Goal: Task Accomplishment & Management: Complete application form

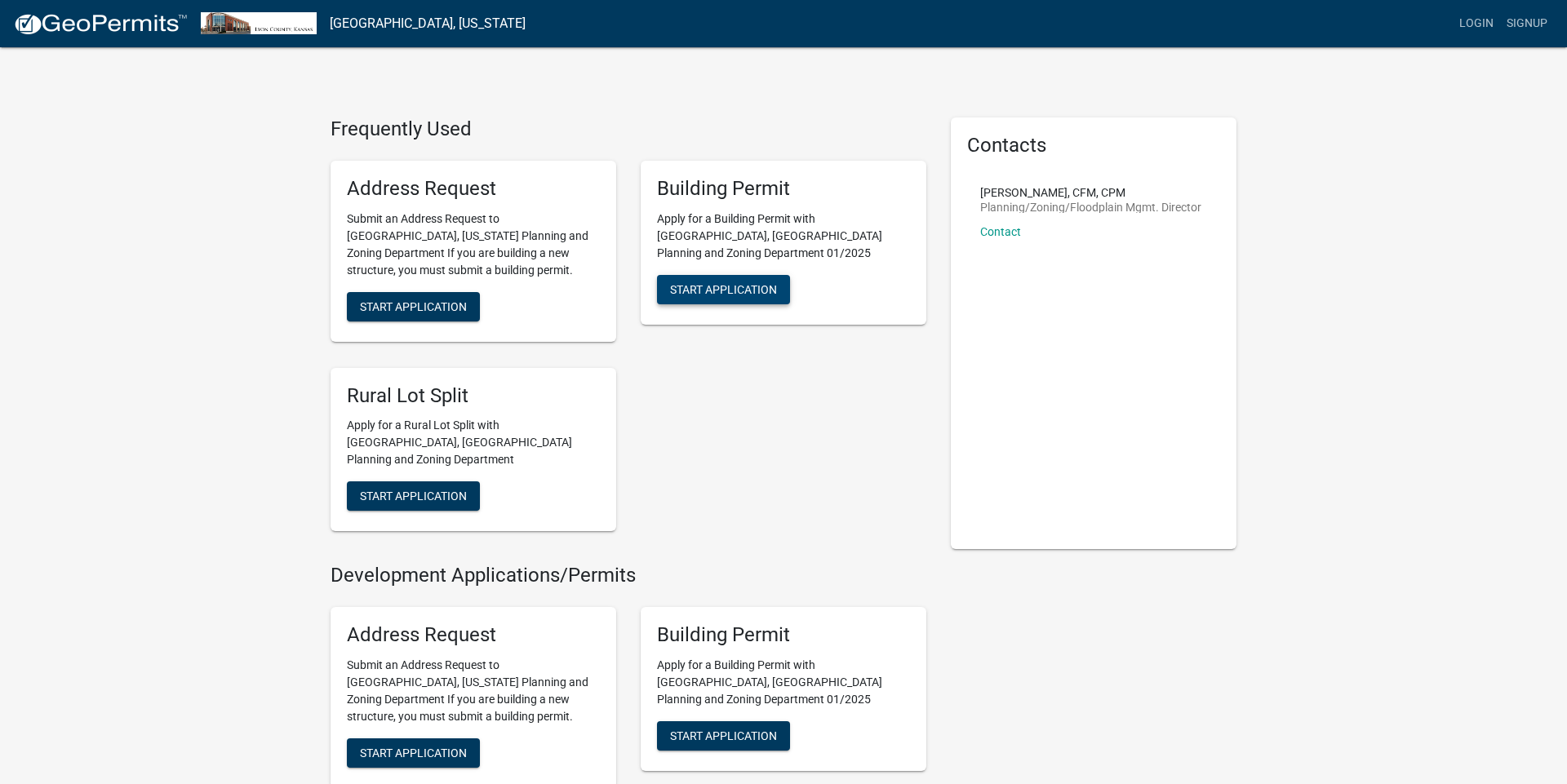
click at [735, 282] on span "Start Application" at bounding box center [724, 289] width 107 height 13
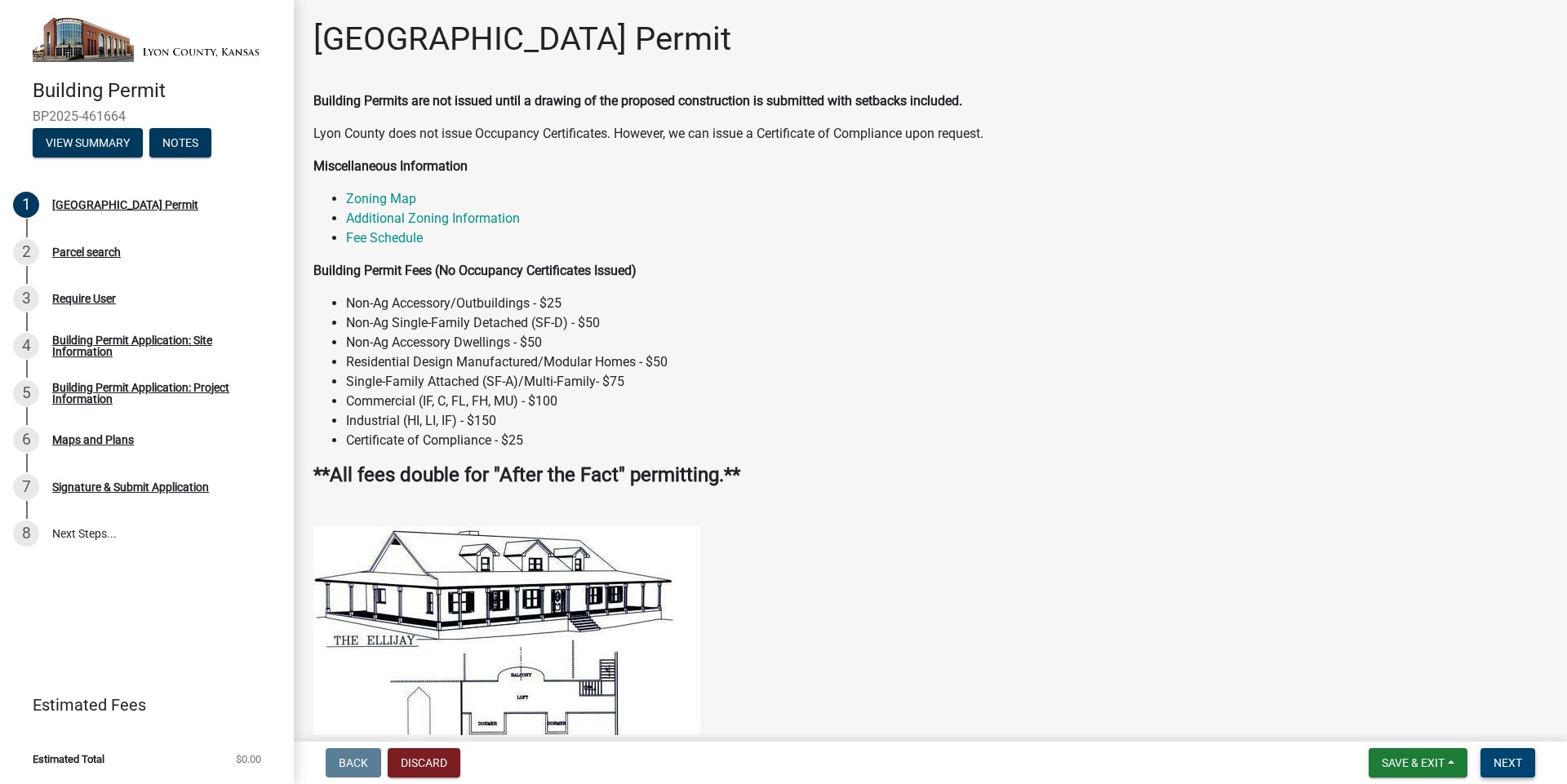
click at [1496, 760] on span "Next" at bounding box center [1508, 763] width 29 height 13
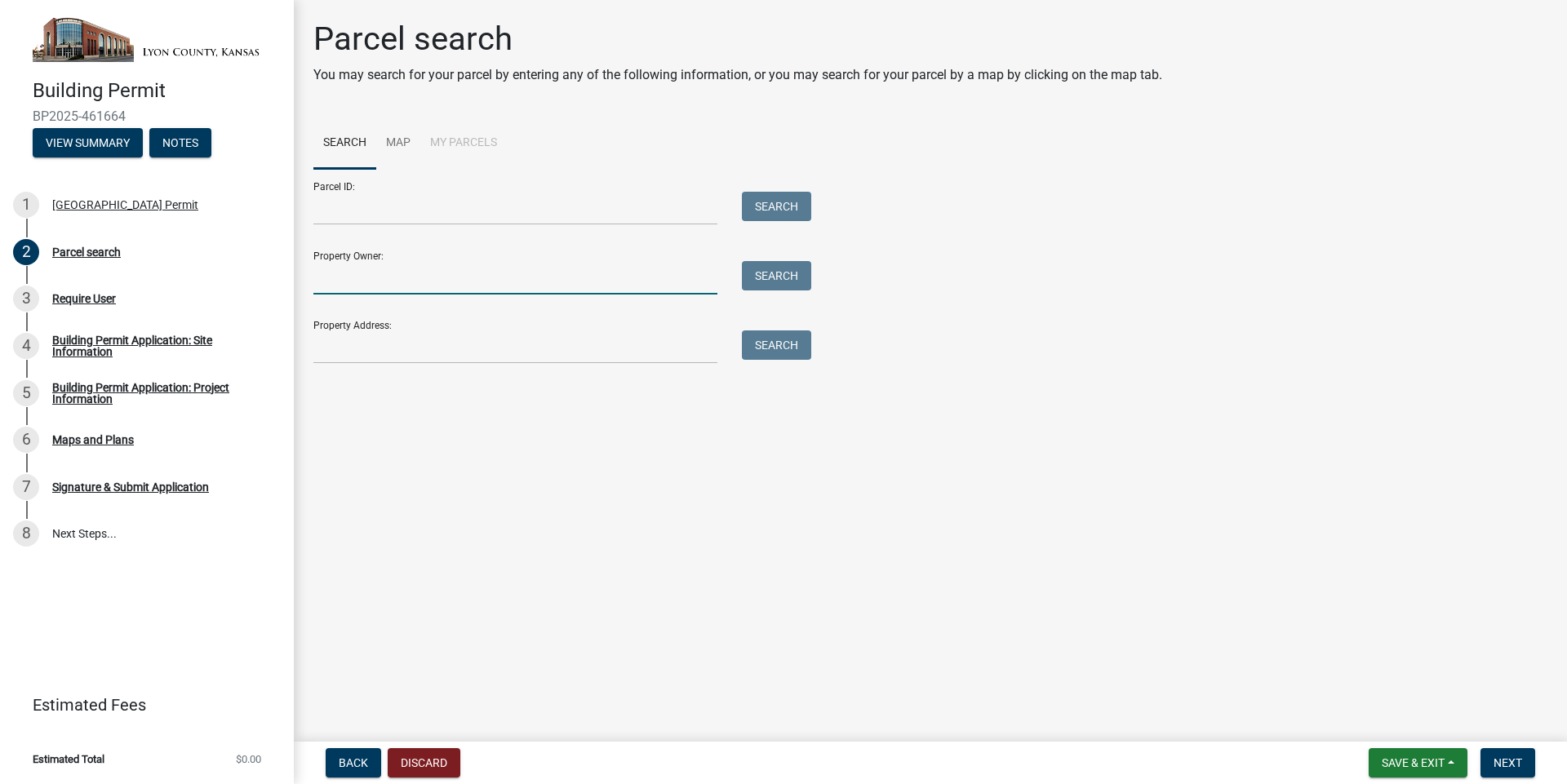
click at [357, 283] on input "Property Owner:" at bounding box center [516, 278] width 404 height 33
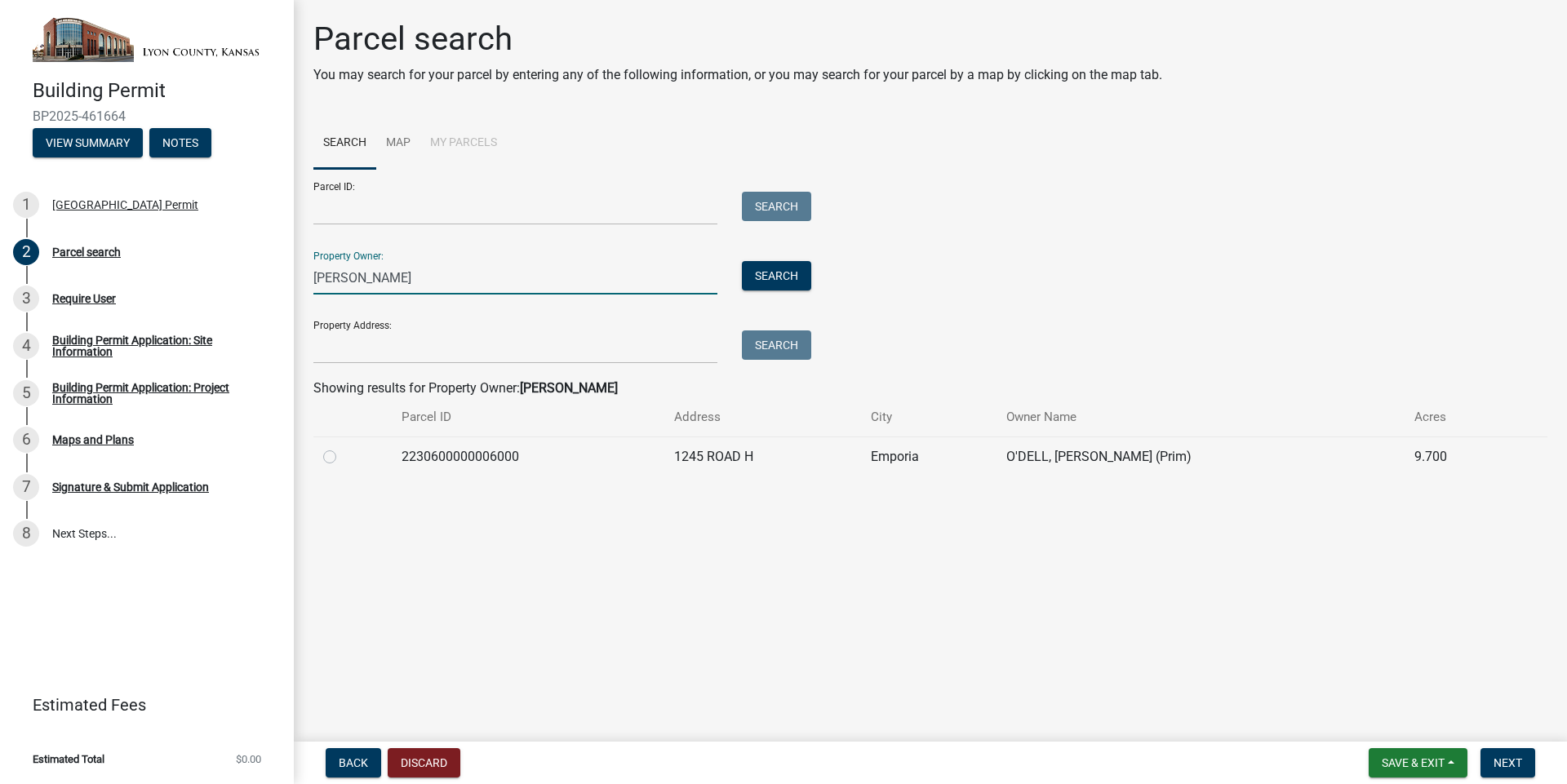
type input "[PERSON_NAME]"
click at [1414, 457] on td "9.700" at bounding box center [1456, 456] width 103 height 40
click at [1494, 760] on span "Next" at bounding box center [1508, 763] width 29 height 13
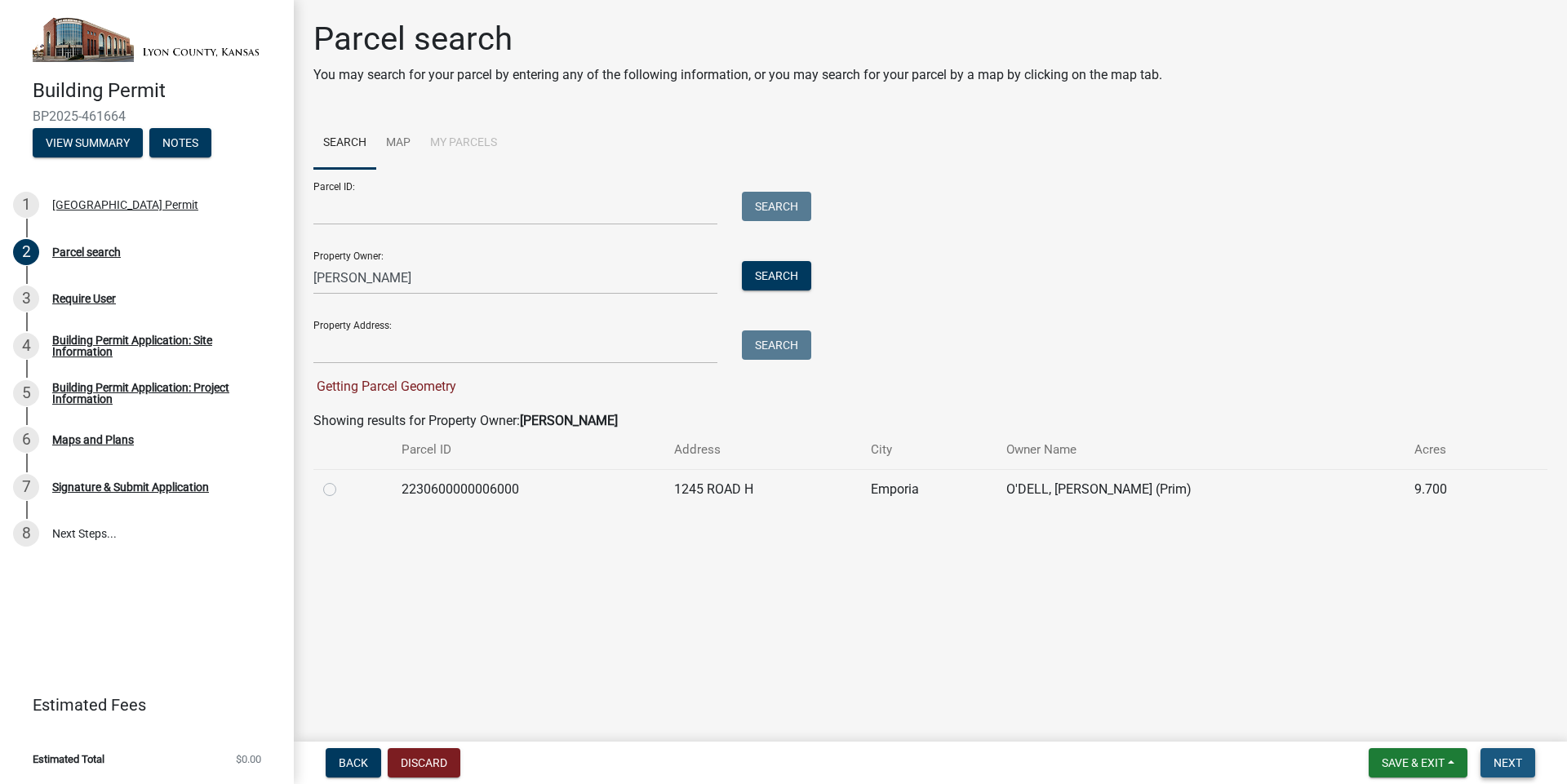
click at [1516, 763] on span "Next" at bounding box center [1508, 763] width 29 height 13
click at [343, 480] on label at bounding box center [343, 480] width 0 height 0
click at [343, 487] on input "radio" at bounding box center [348, 484] width 10 height 10
radio input "true"
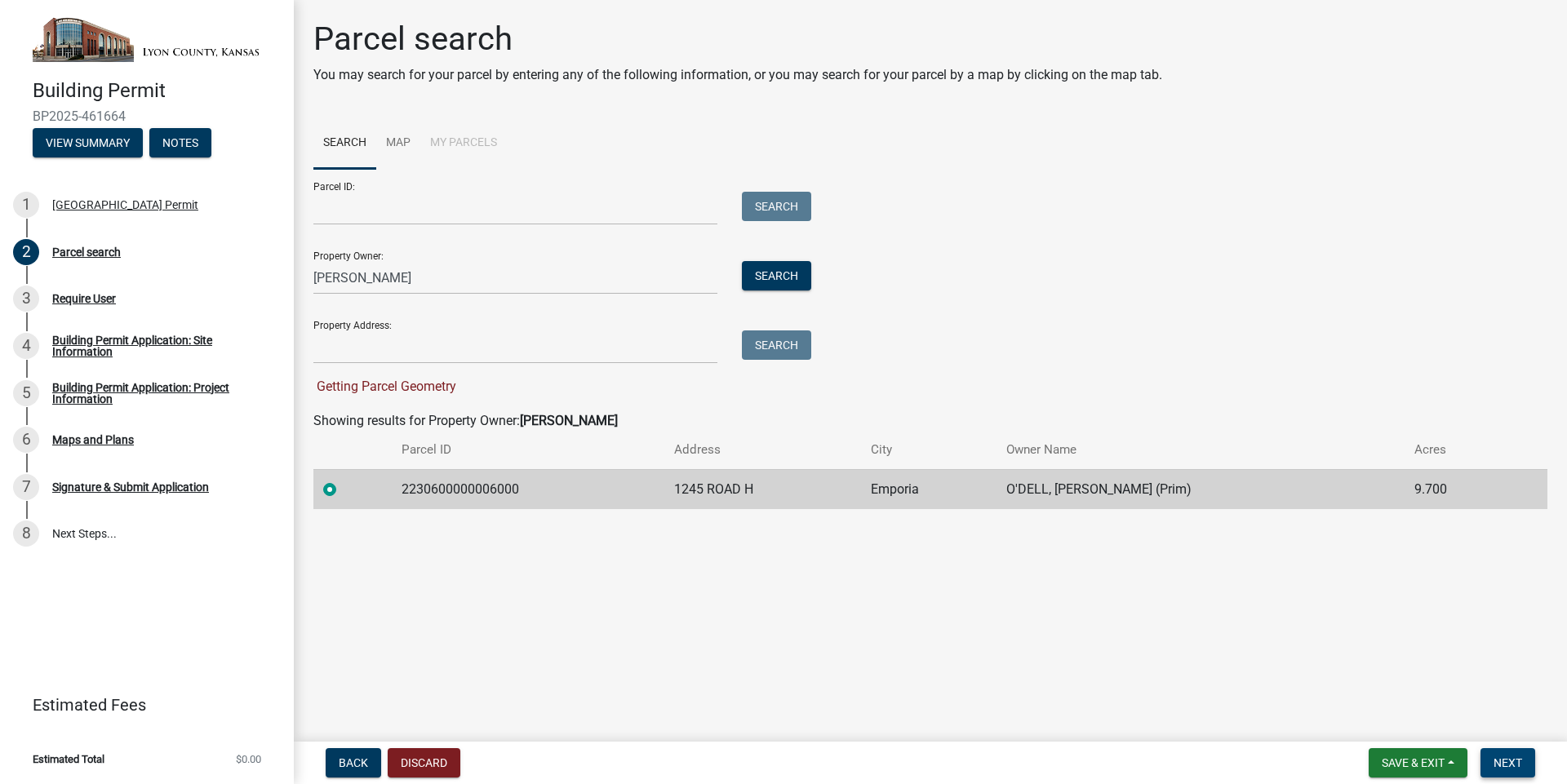
click at [1503, 759] on span "Next" at bounding box center [1508, 763] width 29 height 13
click at [1503, 760] on span "Next" at bounding box center [1508, 763] width 29 height 13
click at [343, 480] on label at bounding box center [343, 480] width 0 height 0
click at [343, 490] on input "radio" at bounding box center [348, 484] width 10 height 10
click at [343, 480] on label at bounding box center [343, 480] width 0 height 0
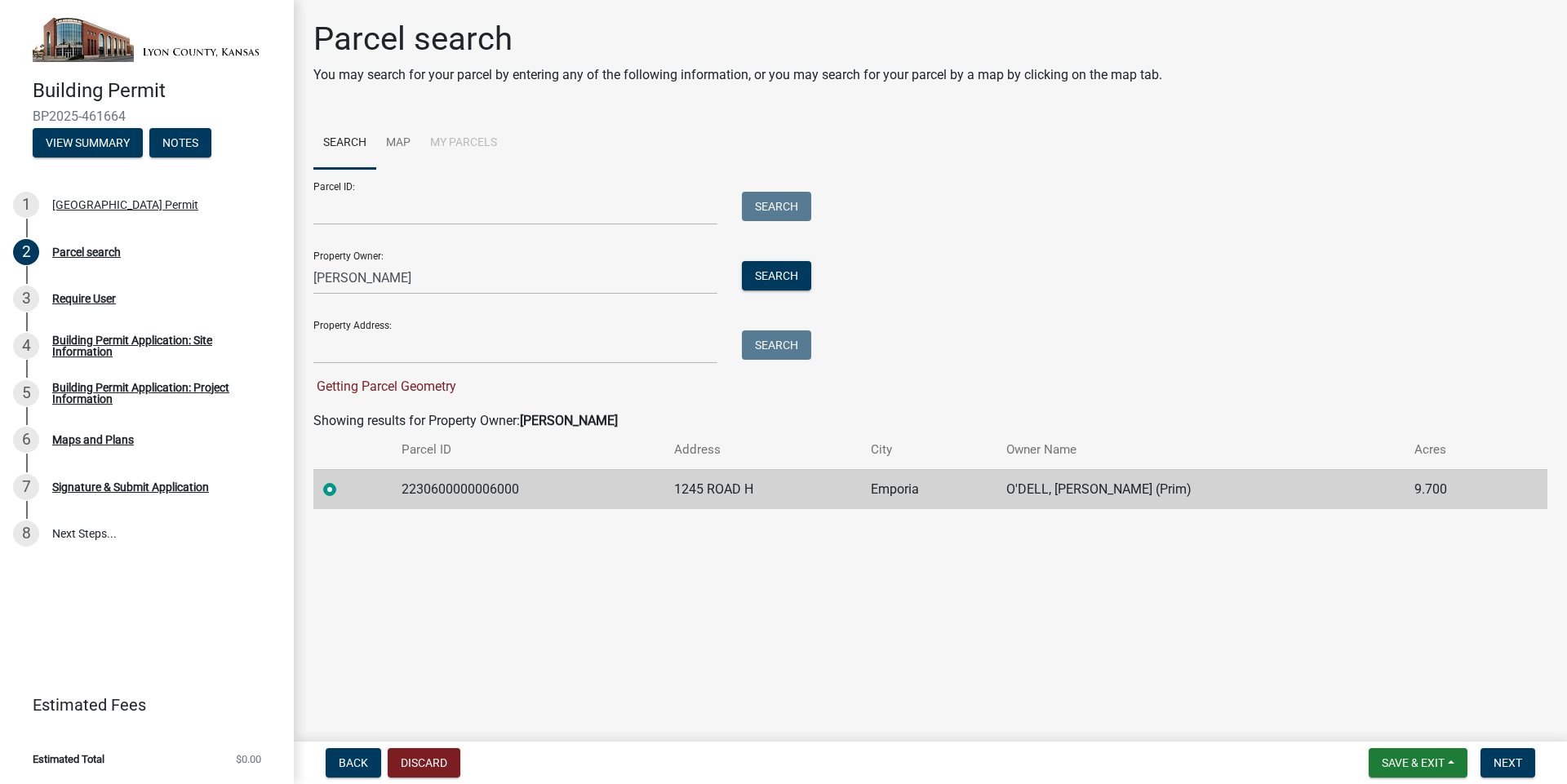
click at [343, 490] on input "radio" at bounding box center [348, 484] width 10 height 10
click at [1515, 764] on span "Next" at bounding box center [1508, 763] width 29 height 13
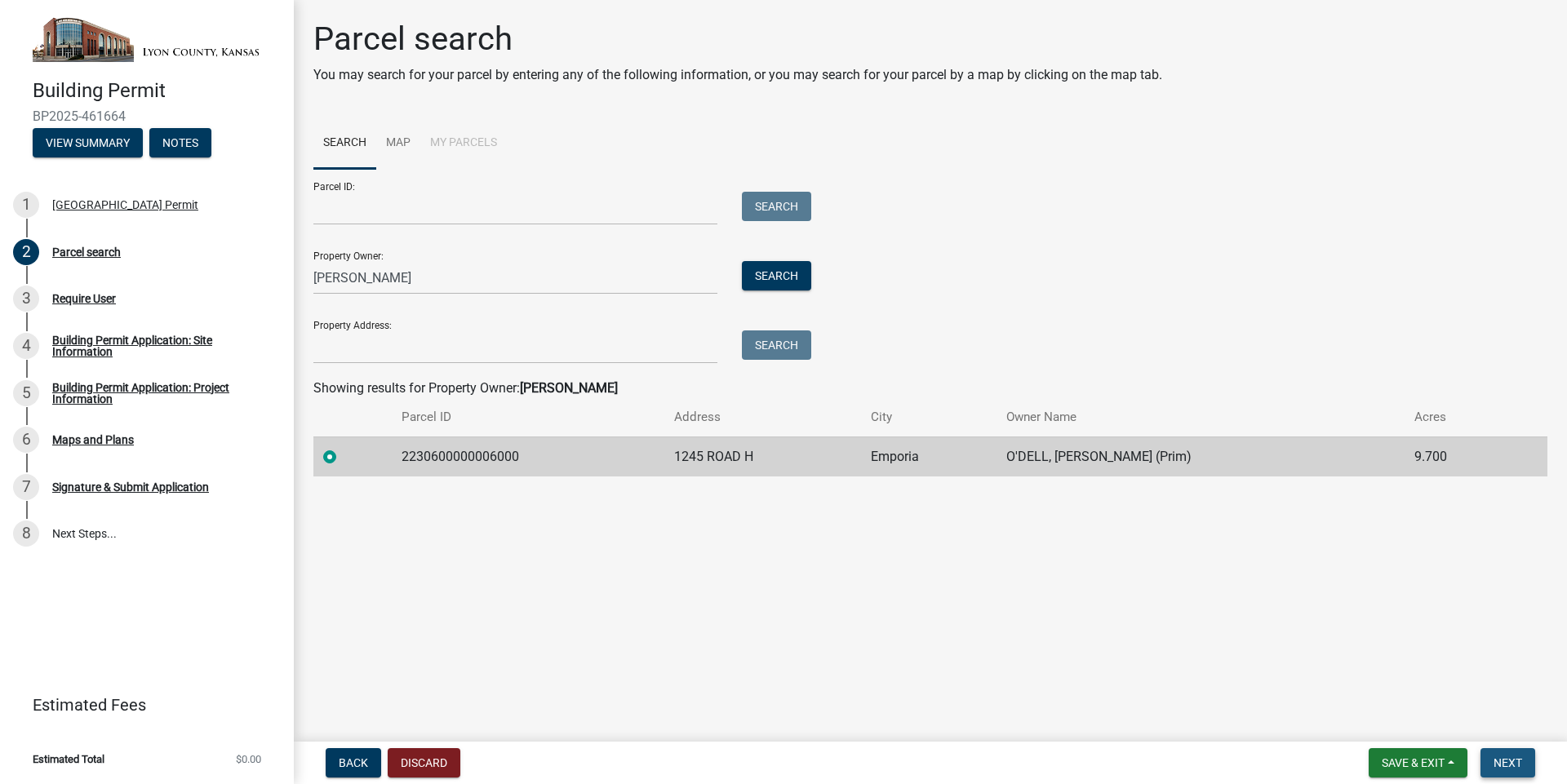
click at [1515, 764] on span "Next" at bounding box center [1508, 763] width 29 height 13
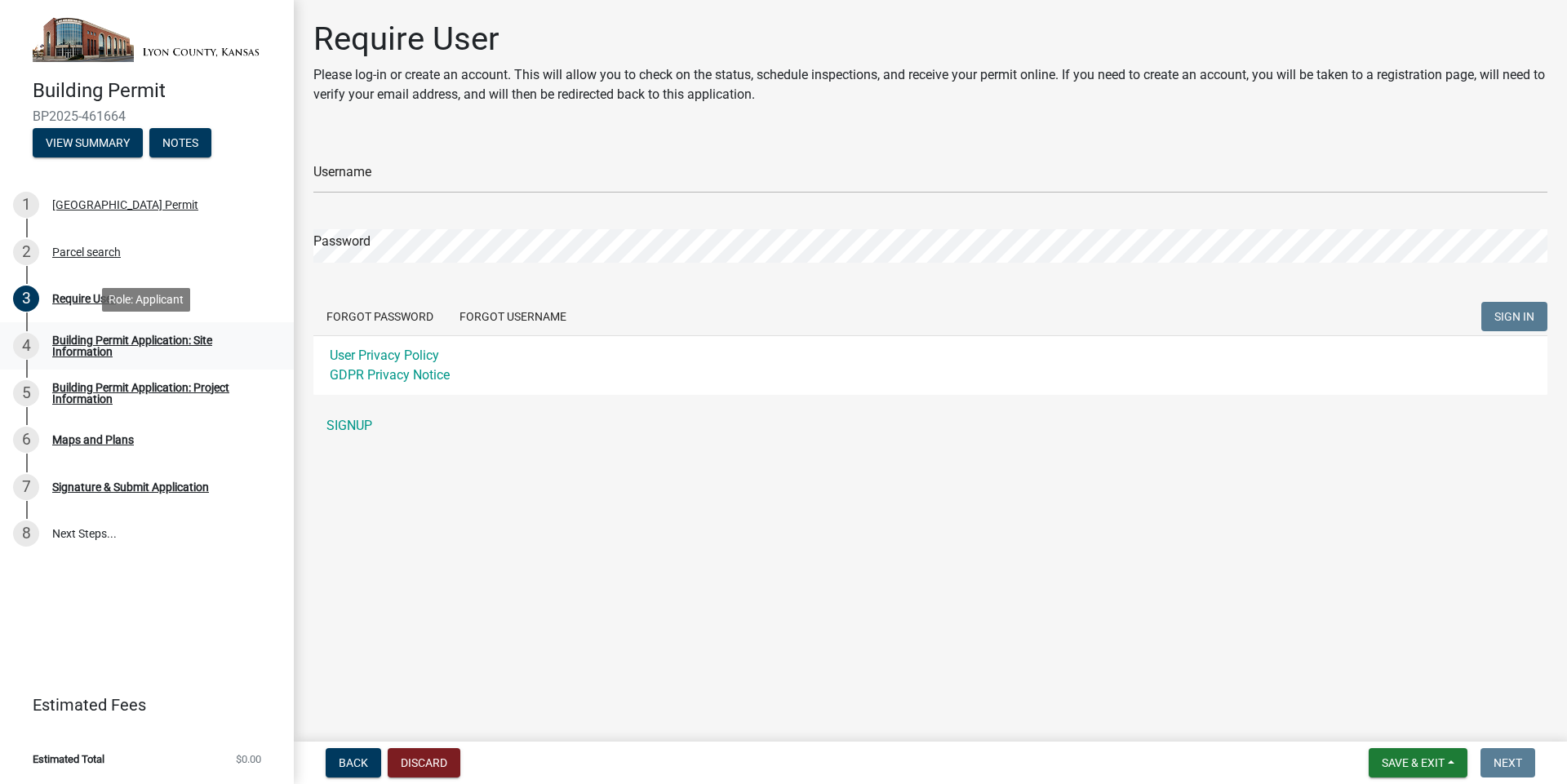
click at [93, 349] on div "Building Permit Application: Site Information" at bounding box center [161, 346] width 216 height 23
click at [28, 348] on div "4" at bounding box center [26, 346] width 26 height 26
click at [30, 393] on div "5" at bounding box center [26, 393] width 26 height 26
